Goal: Book appointment/travel/reservation

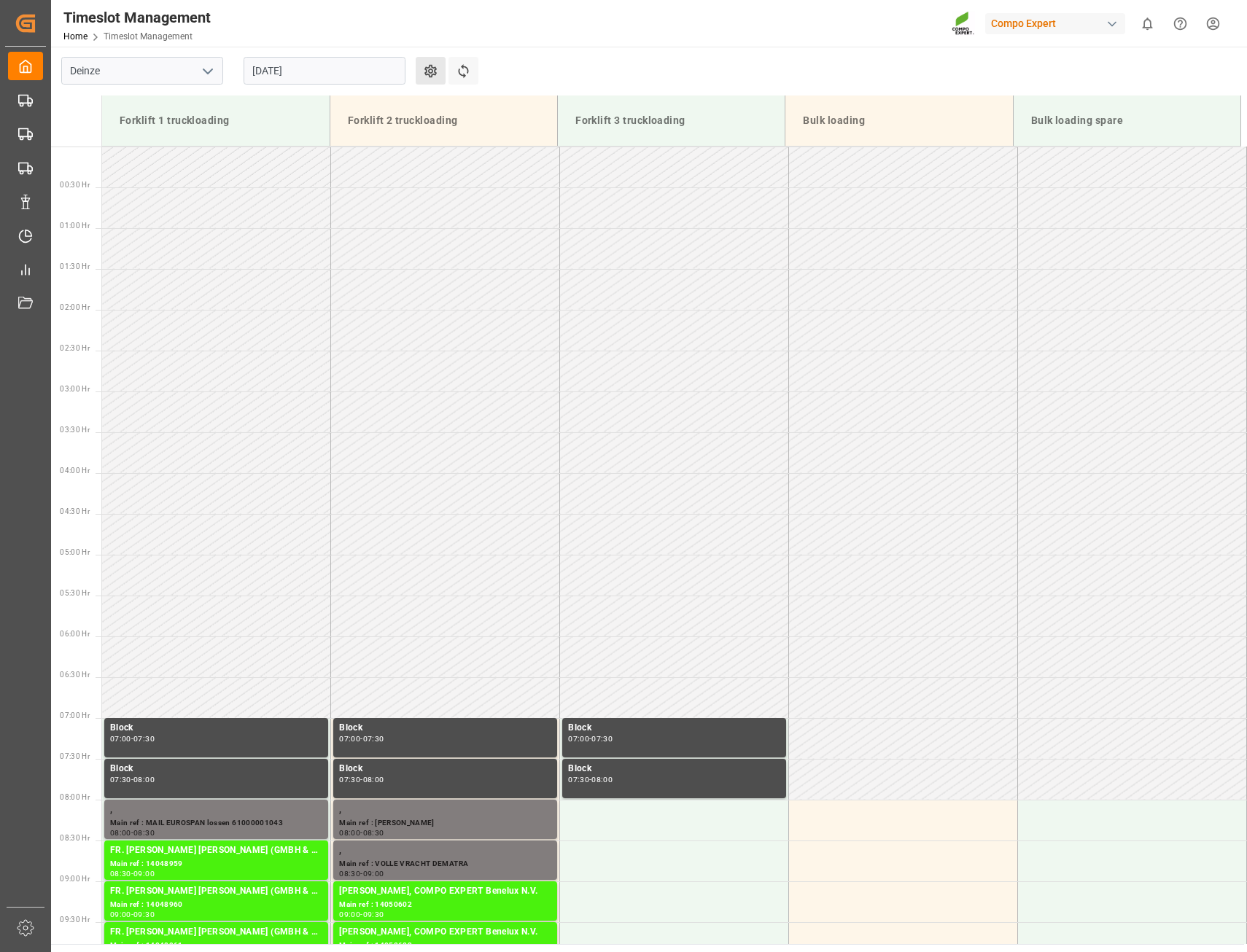
scroll to position [562, 0]
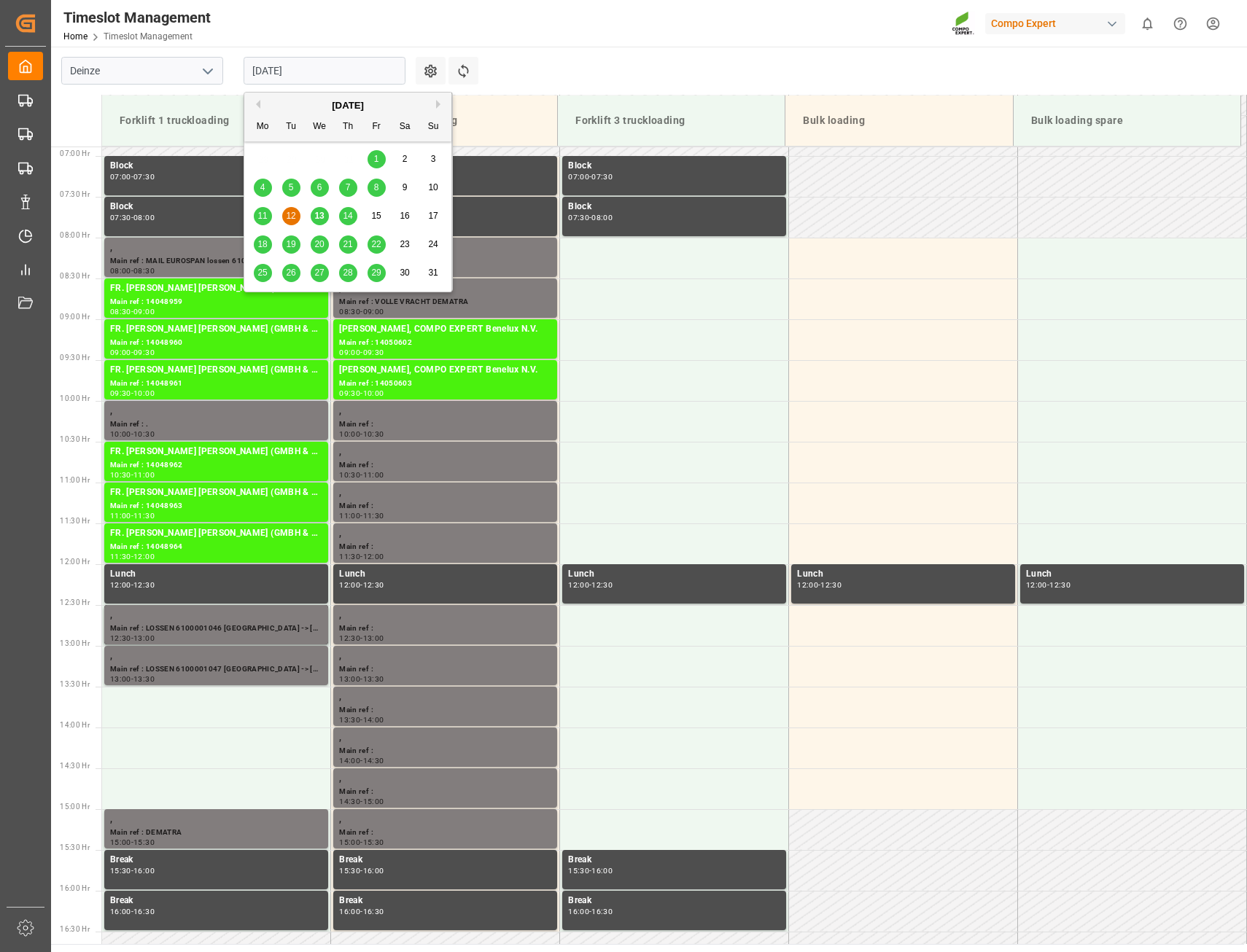
click at [392, 74] on input "[DATE]" at bounding box center [324, 71] width 162 height 28
click at [315, 215] on span "13" at bounding box center [319, 216] width 10 height 10
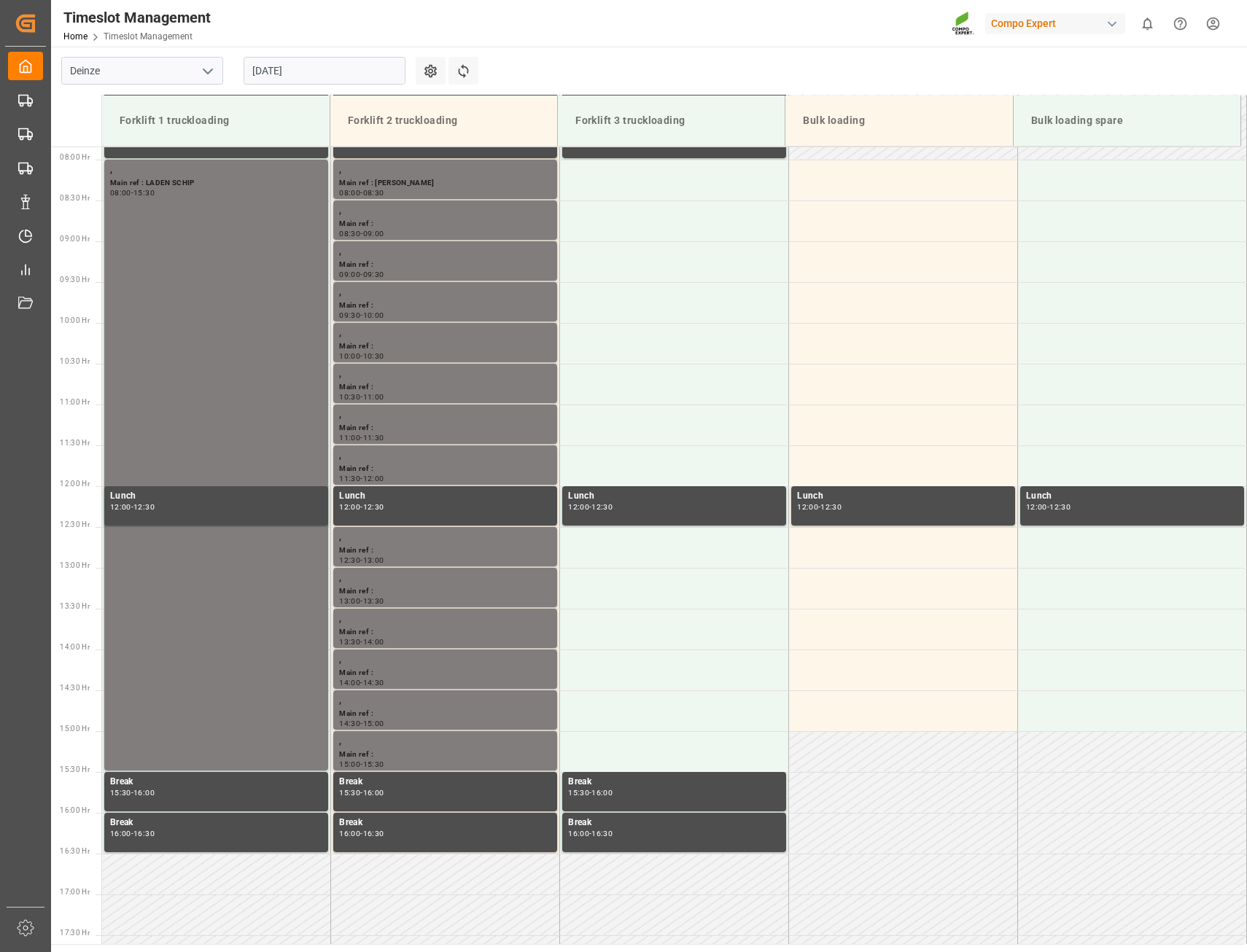
scroll to position [644, 0]
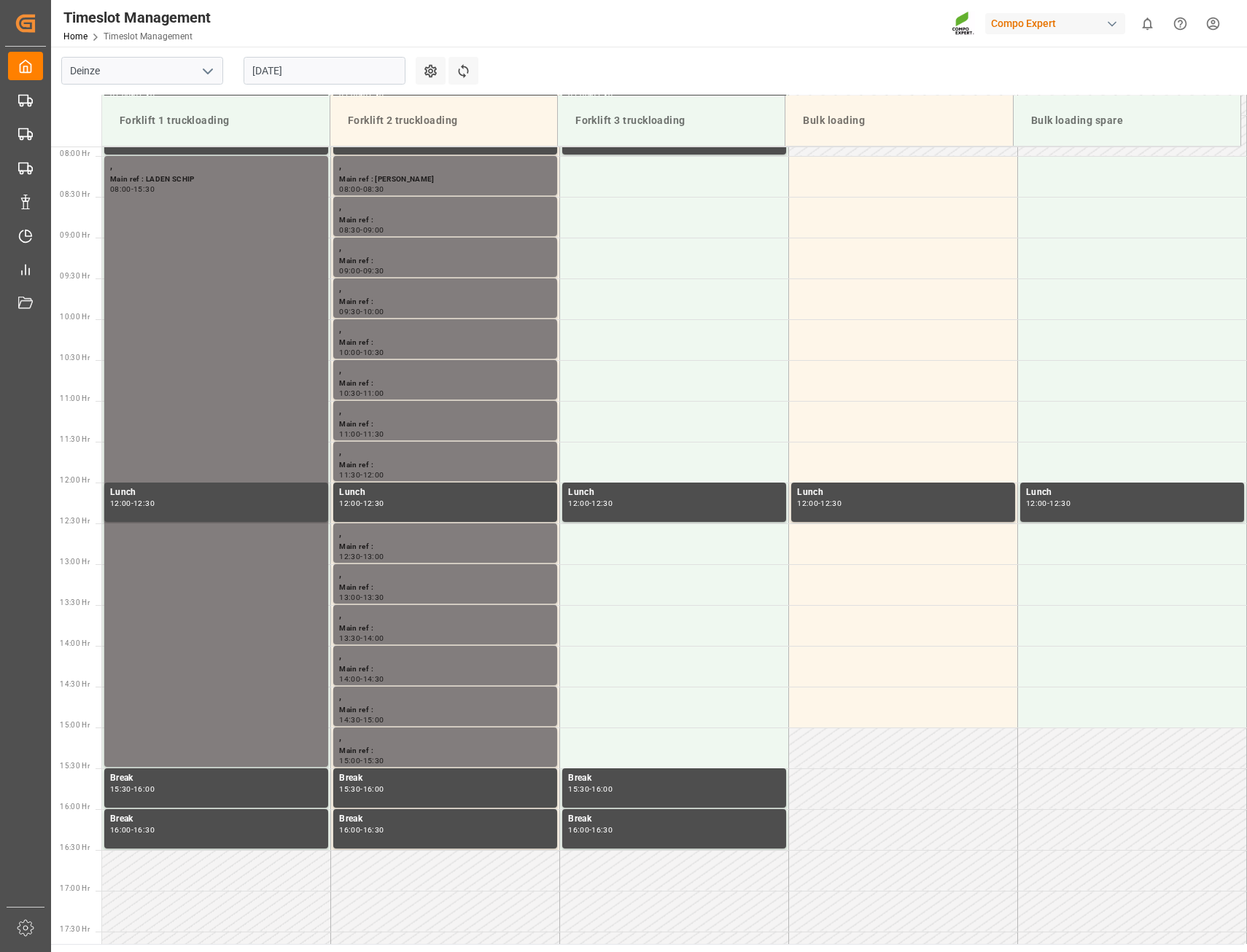
click at [332, 79] on input "[DATE]" at bounding box center [324, 71] width 162 height 28
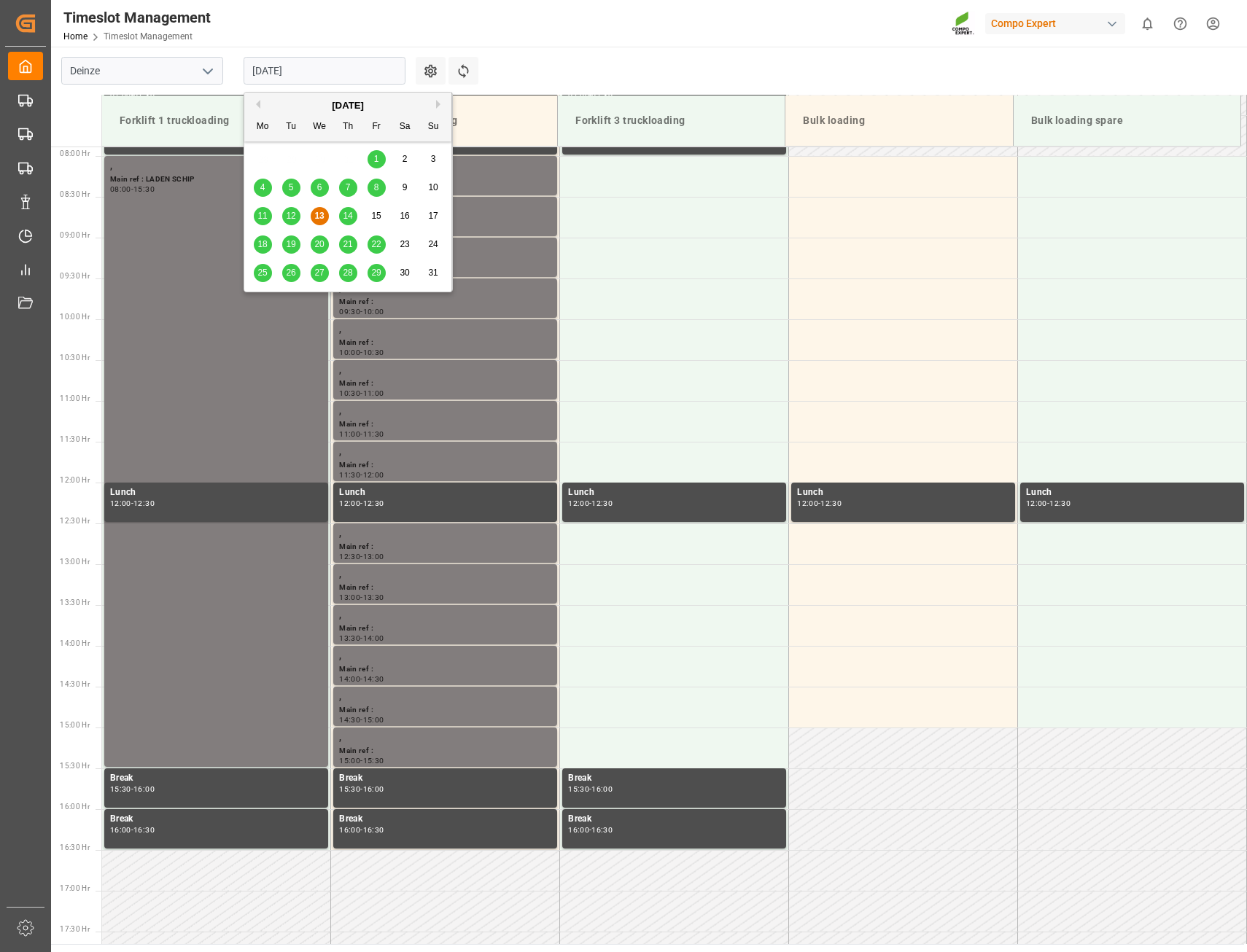
click at [352, 219] on span "14" at bounding box center [347, 216] width 10 height 10
